Goal: Transaction & Acquisition: Purchase product/service

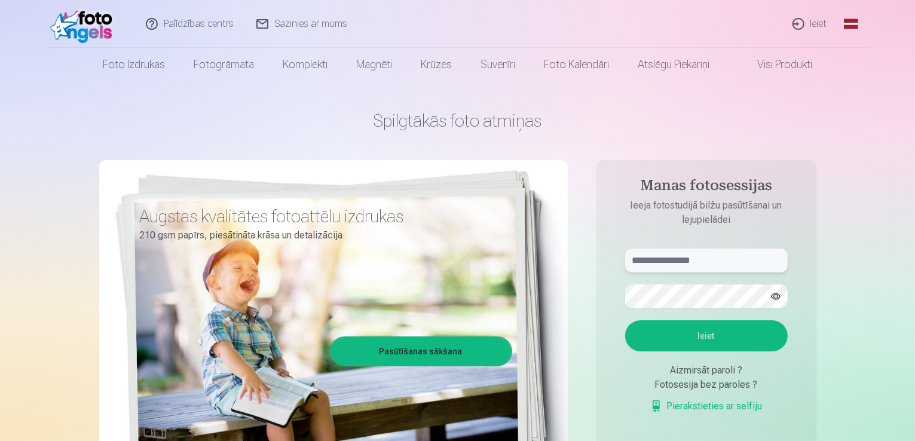
click at [664, 262] on input "text" at bounding box center [706, 261] width 163 height 24
type input "**********"
click at [693, 338] on button "Ieiet" at bounding box center [706, 335] width 163 height 31
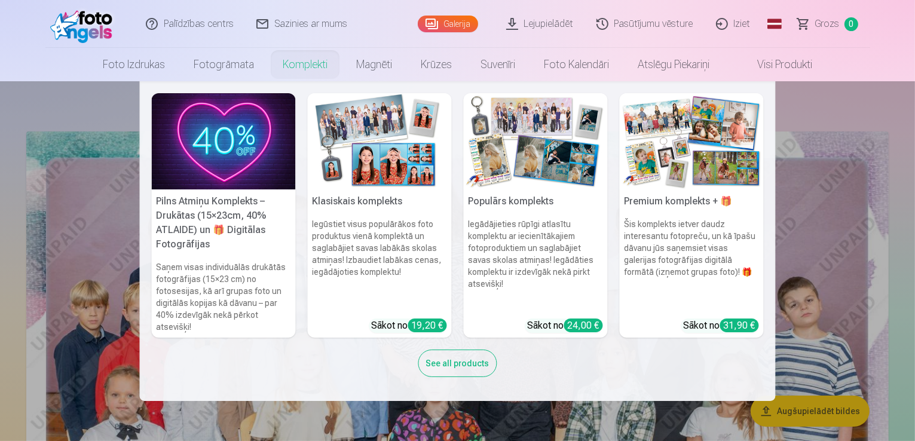
click at [693, 227] on h6 "Šis komplekts ietver daudz interesantu fotopreču, un kā īpašu dāvanu jūs saņems…" at bounding box center [692, 263] width 144 height 100
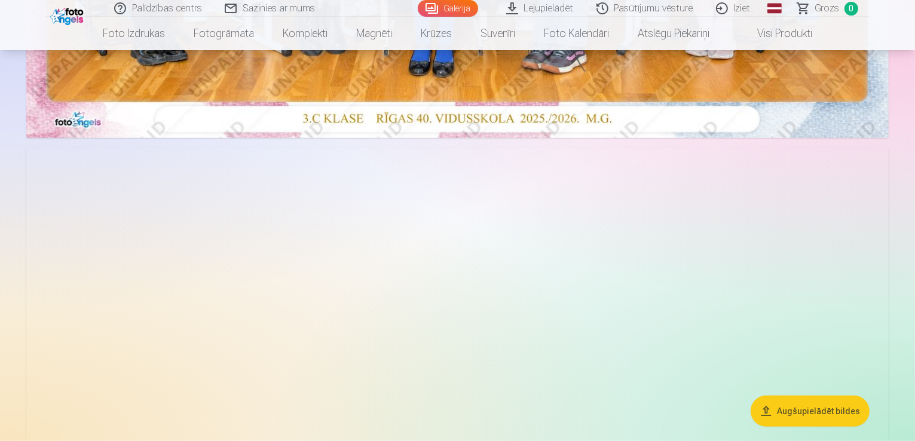
scroll to position [526, 0]
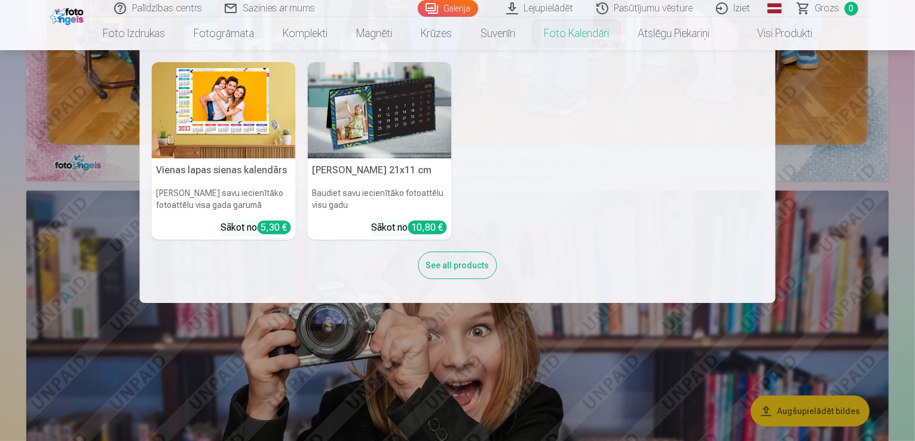
click at [238, 103] on img at bounding box center [224, 110] width 144 height 96
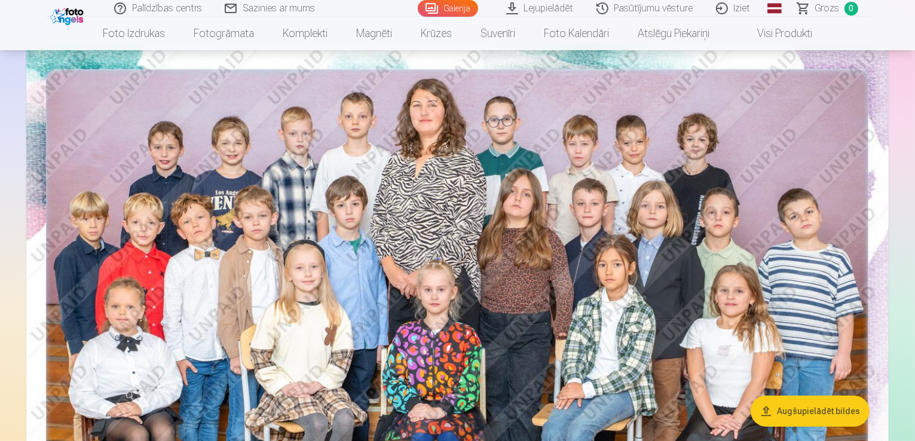
scroll to position [72, 0]
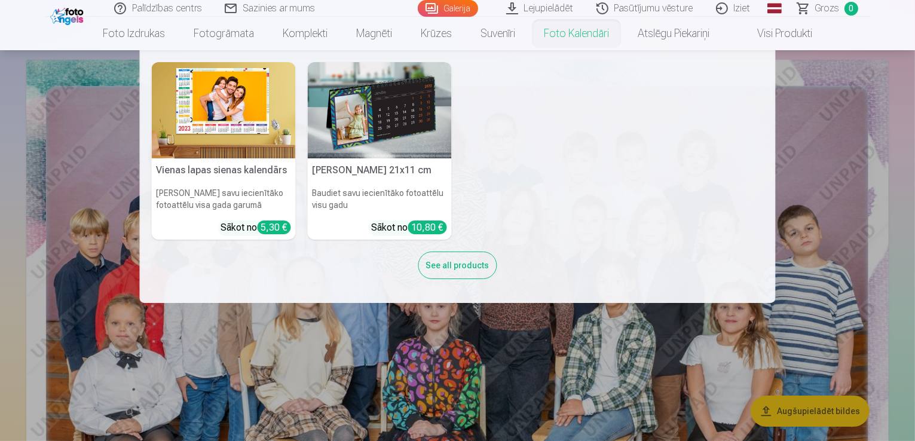
click at [416, 116] on img at bounding box center [380, 110] width 144 height 96
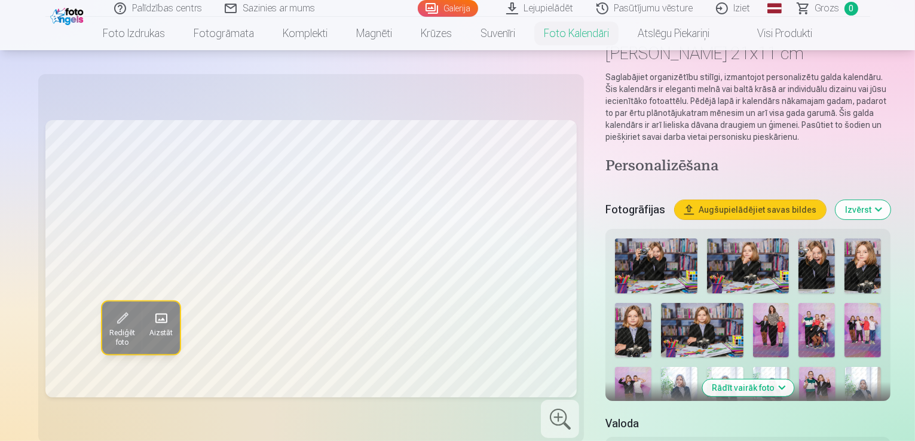
scroll to position [72, 0]
click at [844, 254] on img at bounding box center [862, 266] width 36 height 55
click at [731, 380] on button "Rādīt vairāk foto" at bounding box center [747, 388] width 91 height 17
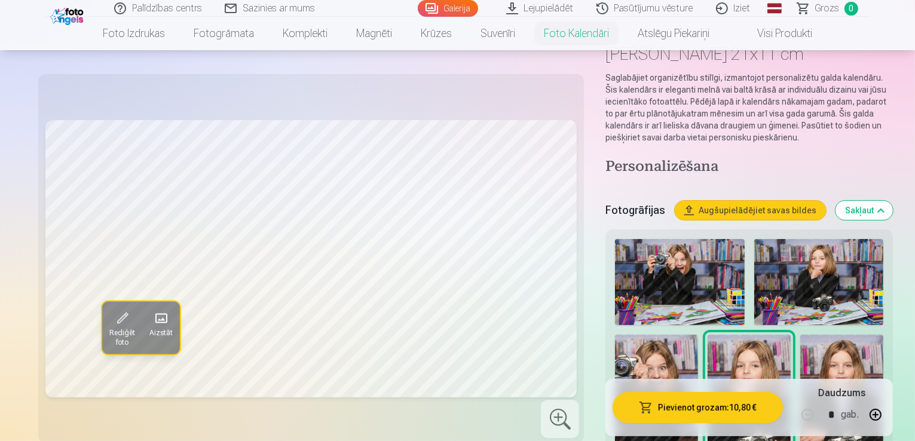
click at [893, 201] on button "Sakļaut" at bounding box center [863, 210] width 57 height 19
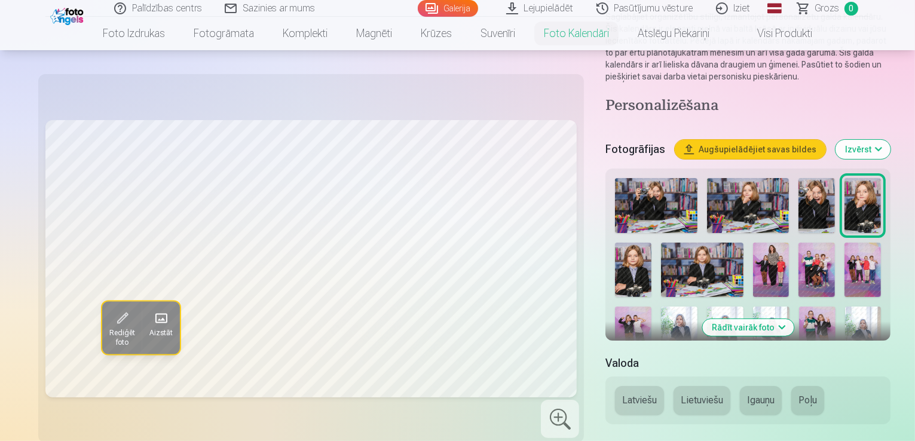
scroll to position [136, 0]
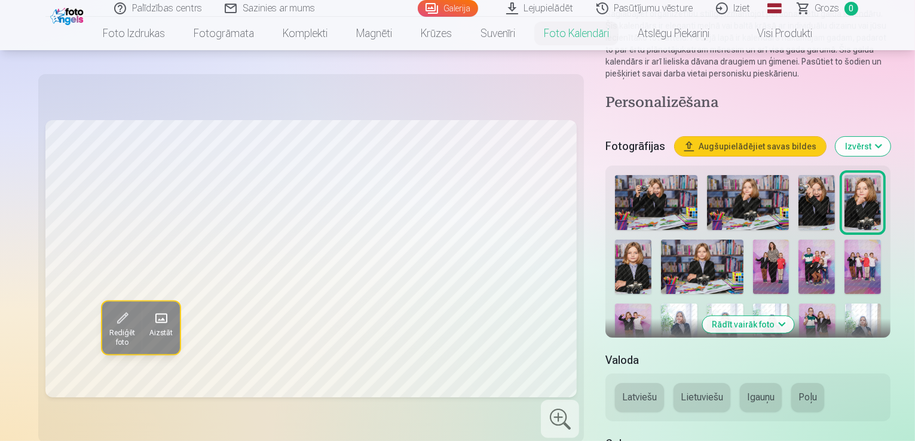
click at [615, 383] on button "Latviešu" at bounding box center [639, 397] width 49 height 29
click at [743, 304] on img at bounding box center [725, 331] width 36 height 54
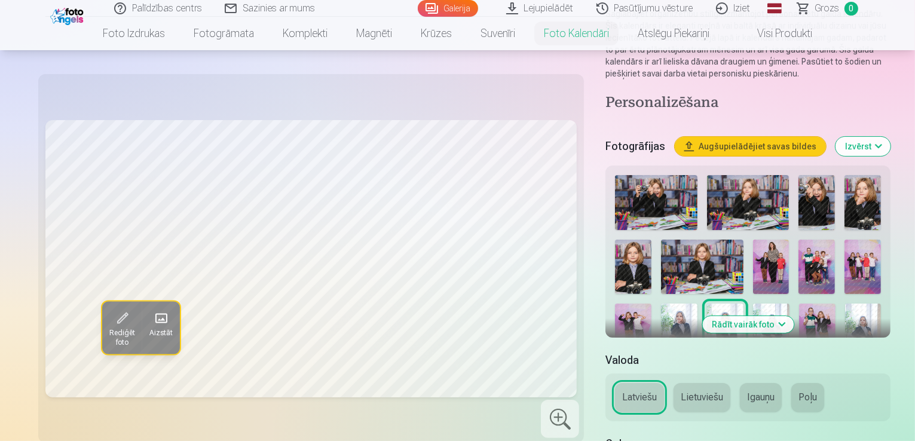
click at [697, 304] on img at bounding box center [679, 331] width 36 height 54
click at [615, 183] on img at bounding box center [656, 202] width 82 height 55
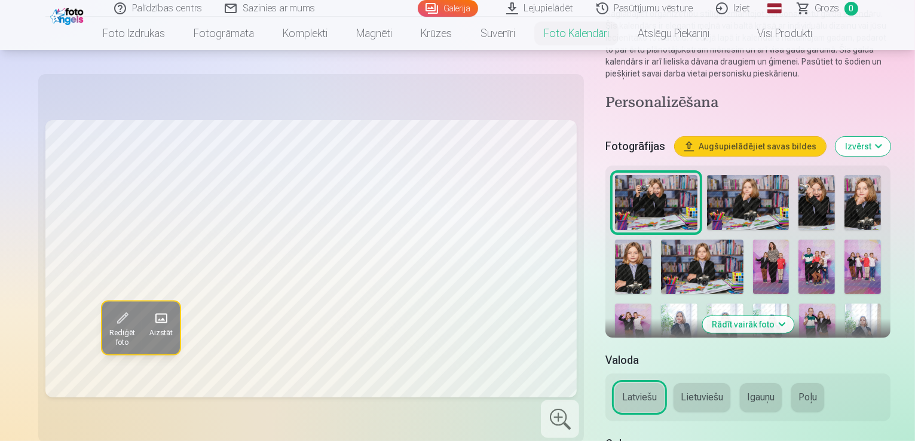
click at [724, 182] on img at bounding box center [748, 202] width 82 height 55
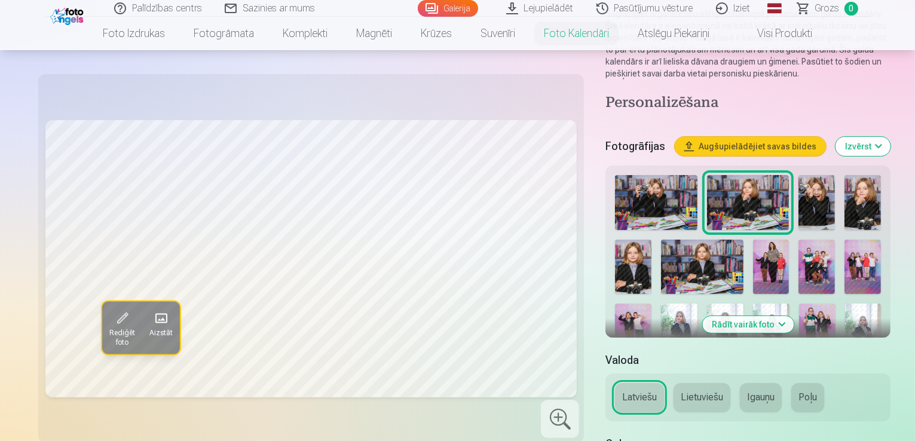
click at [661, 253] on img at bounding box center [702, 267] width 82 height 54
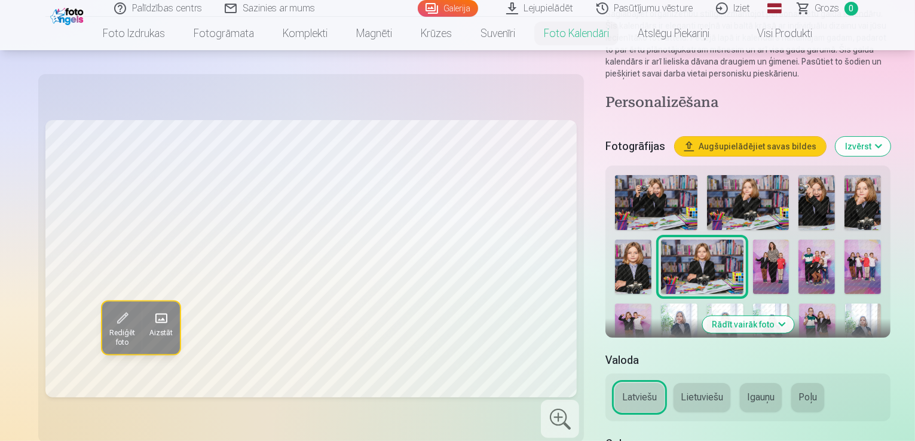
click at [850, 180] on img at bounding box center [862, 202] width 36 height 55
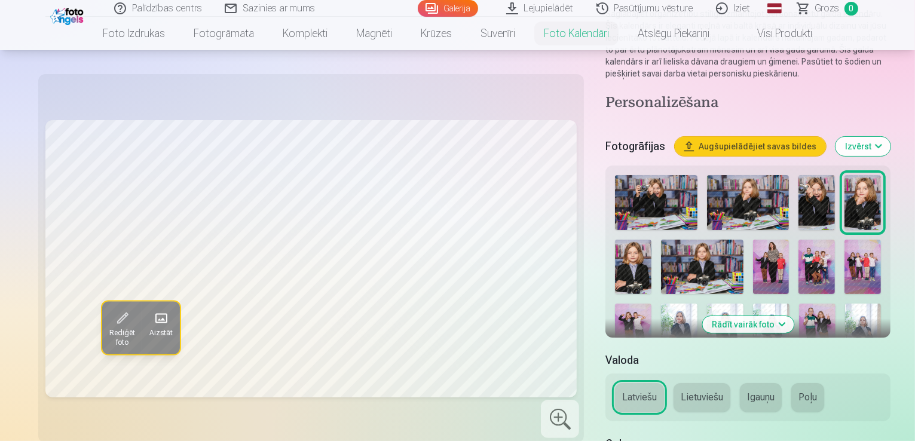
click at [697, 304] on img at bounding box center [679, 331] width 36 height 54
click at [743, 304] on img at bounding box center [725, 331] width 36 height 54
click at [753, 304] on img at bounding box center [771, 331] width 36 height 54
click at [799, 304] on img at bounding box center [817, 331] width 36 height 54
click at [845, 304] on img at bounding box center [863, 331] width 36 height 54
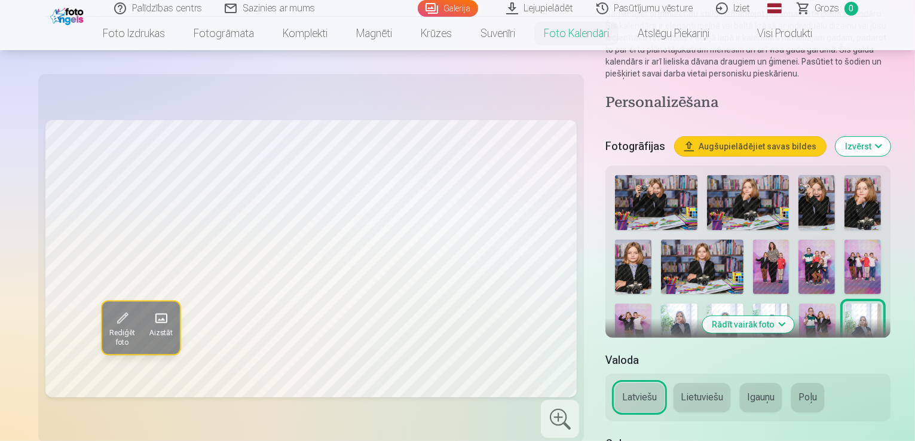
click at [697, 304] on img at bounding box center [679, 331] width 36 height 54
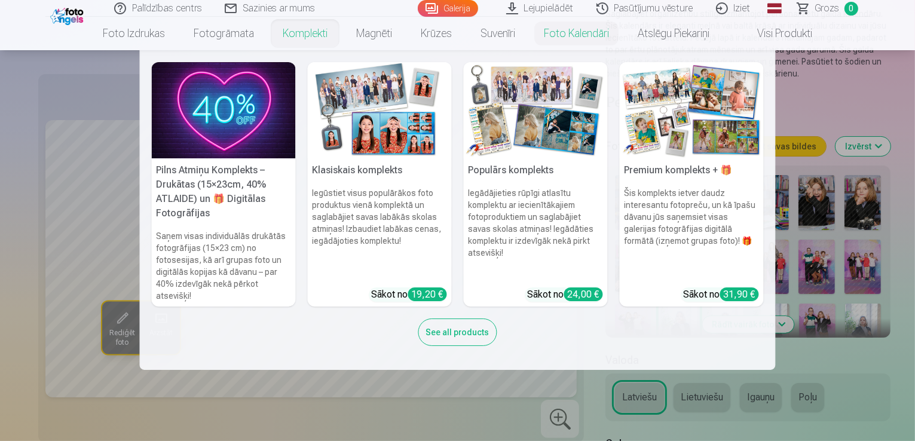
click at [673, 211] on h6 "Šis komplekts ietver daudz interesantu fotopreču, un kā īpašu dāvanu jūs saņems…" at bounding box center [692, 232] width 144 height 100
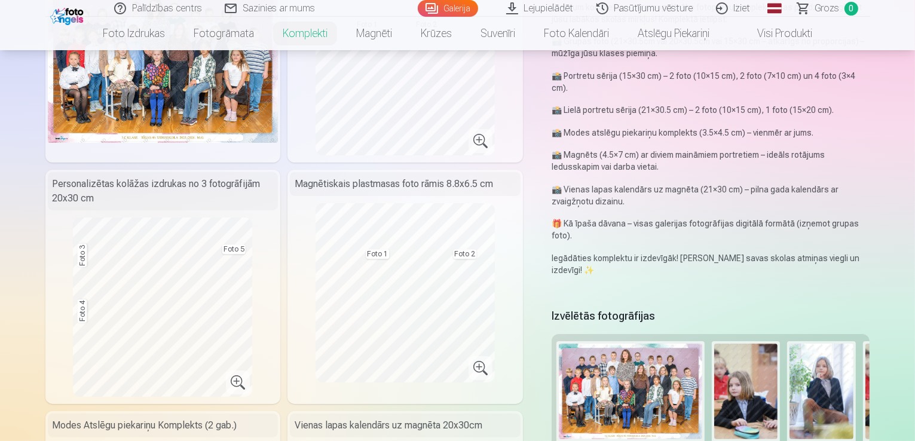
scroll to position [24, 0]
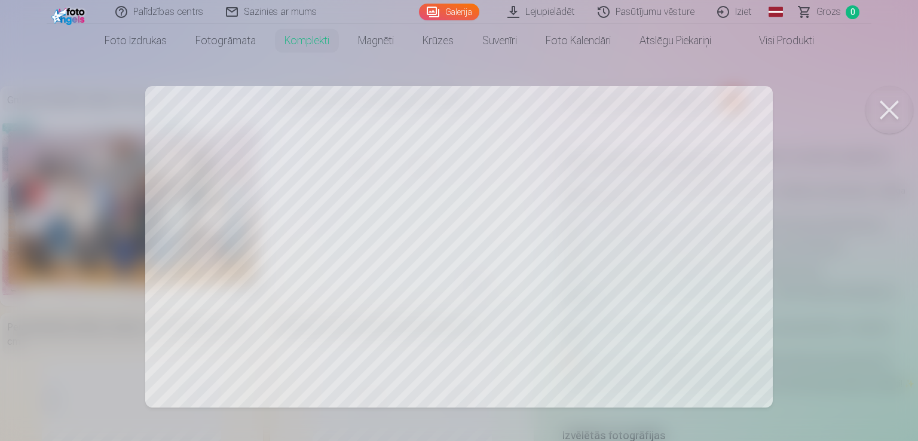
click at [889, 108] on button at bounding box center [889, 110] width 48 height 48
click at [222, 208] on div at bounding box center [459, 220] width 918 height 441
click at [885, 103] on button at bounding box center [889, 110] width 48 height 48
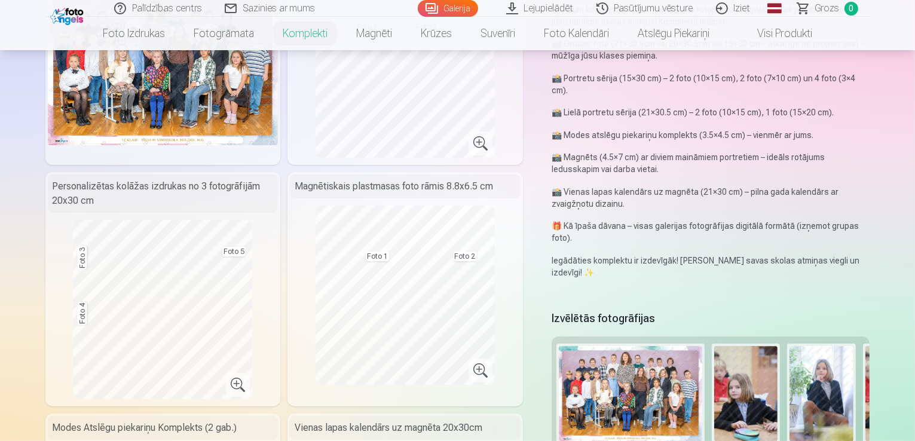
scroll to position [0, 0]
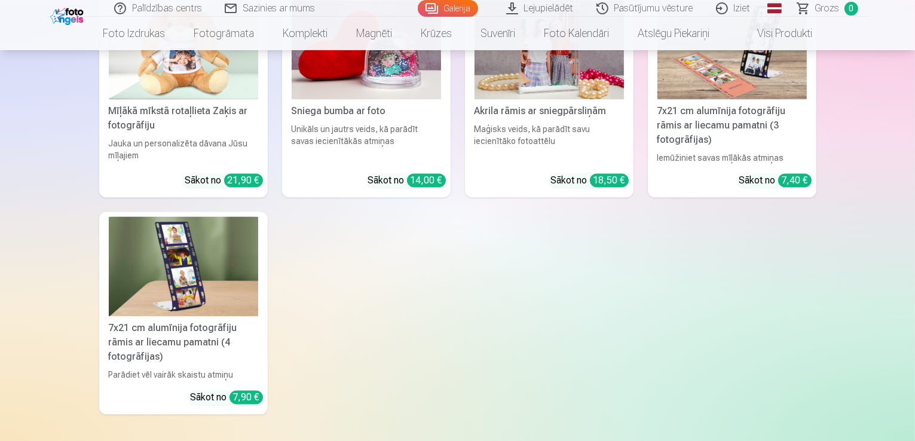
scroll to position [6955, 0]
